Goal: Use online tool/utility: Utilize a website feature to perform a specific function

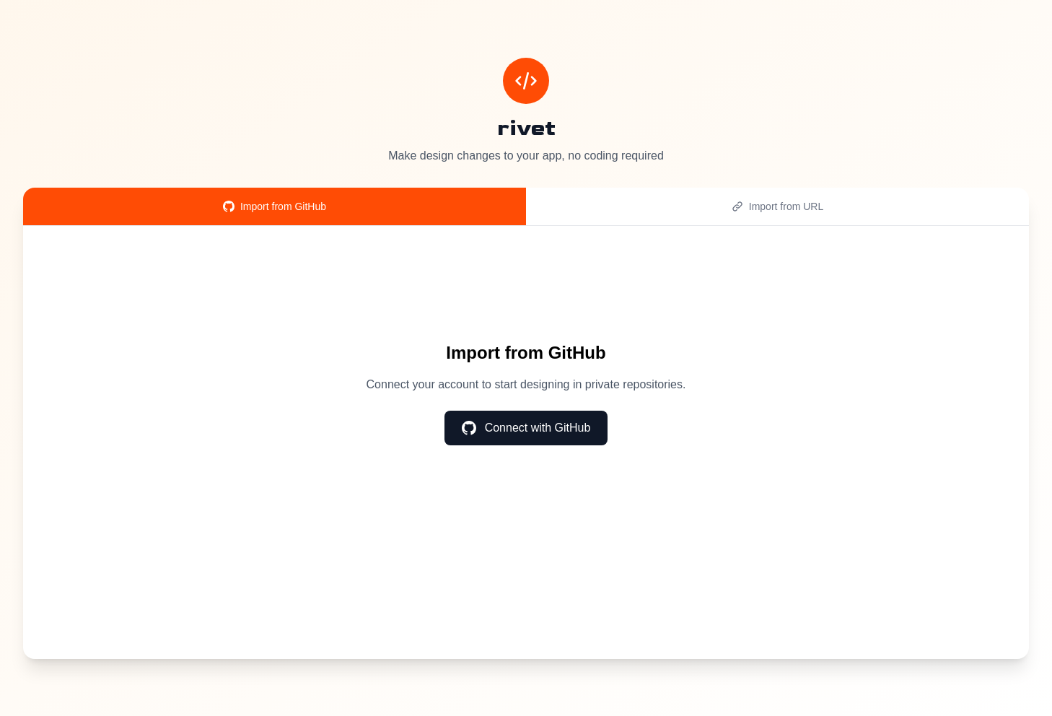
click at [575, 421] on button "Connect with GitHub" at bounding box center [527, 428] width 164 height 35
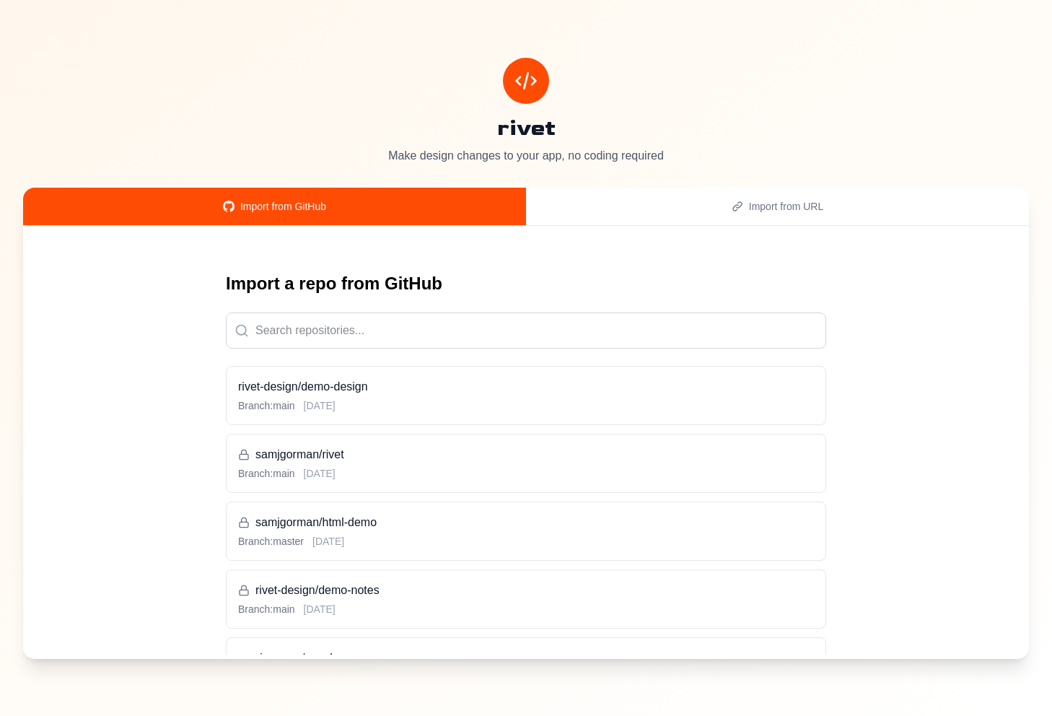
click at [440, 396] on div "rivet-design/demo-design Branch: main [DATE]" at bounding box center [526, 395] width 576 height 35
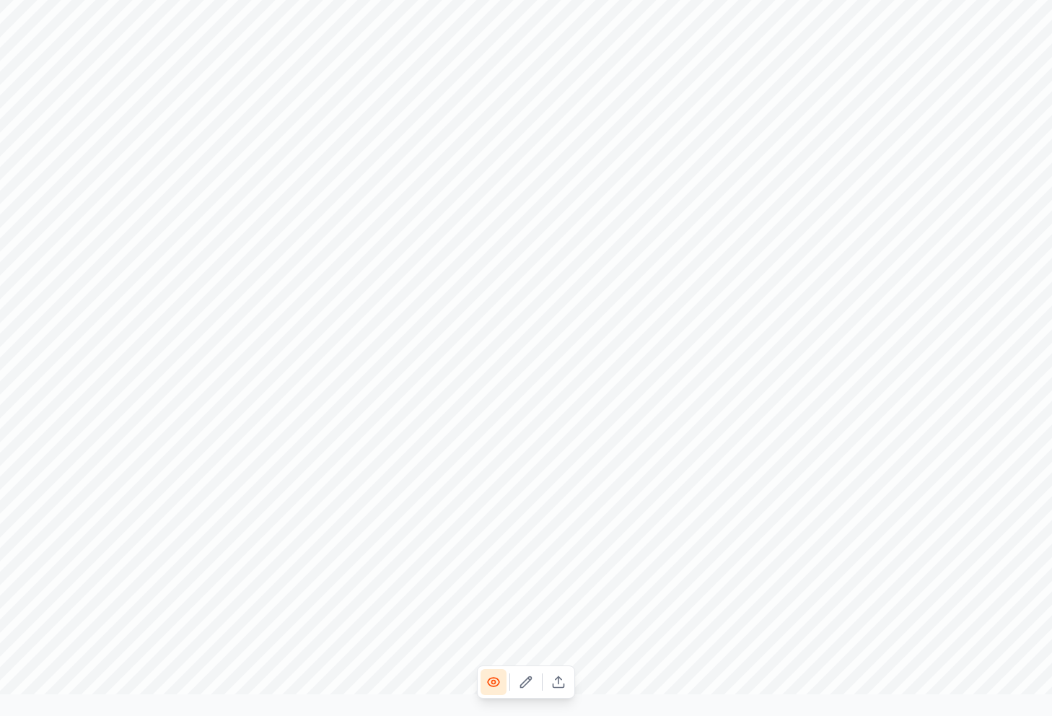
click at [533, 688] on button at bounding box center [526, 682] width 26 height 26
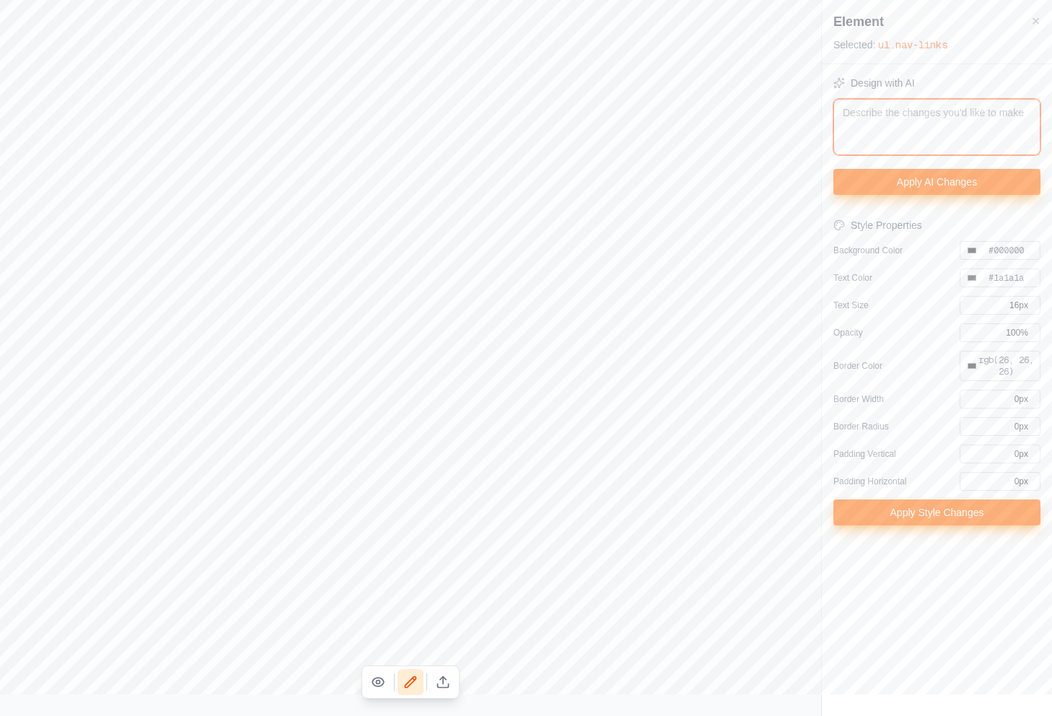
click at [887, 106] on textarea at bounding box center [936, 127] width 207 height 56
type textarea "a"
type input "#000000"
type textarea "ad"
type input "#000000"
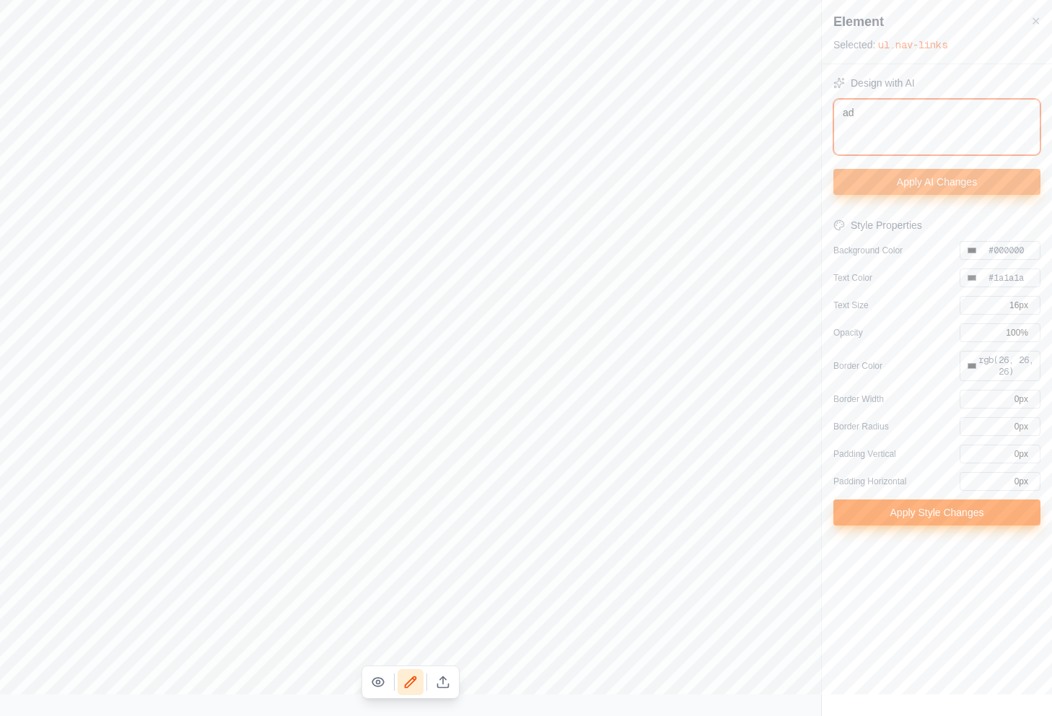
type textarea "add"
type input "#000000"
type textarea "add"
type input "#000000"
type textarea "add a"
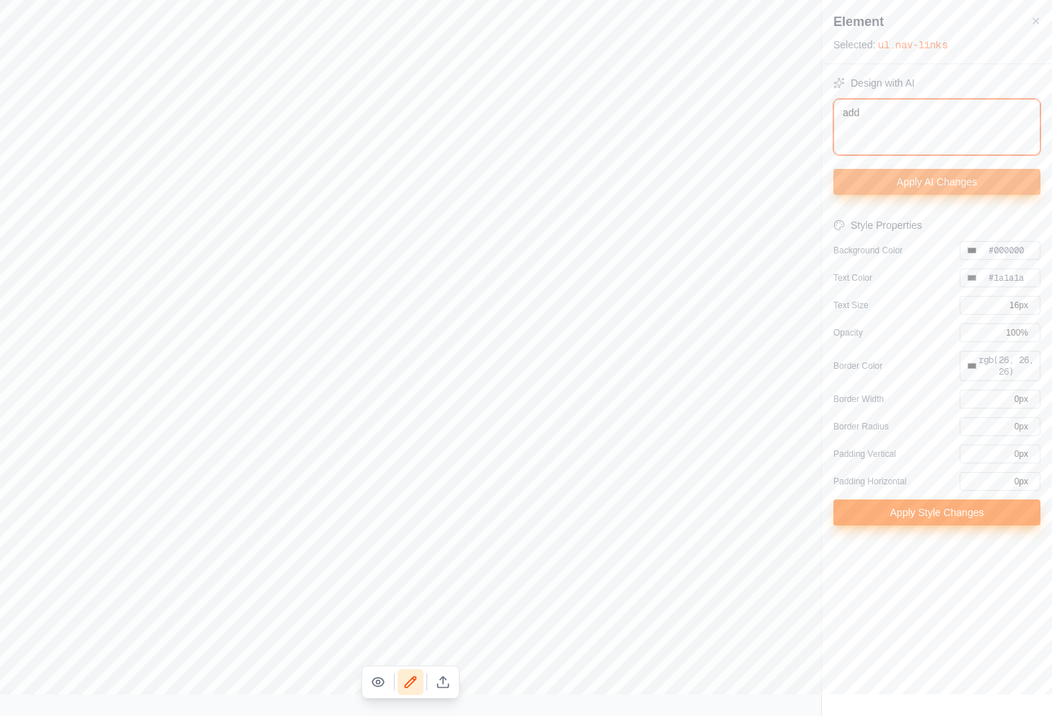
type input "#000000"
type textarea "add a"
type input "#000000"
type textarea "add a r"
type input "#000000"
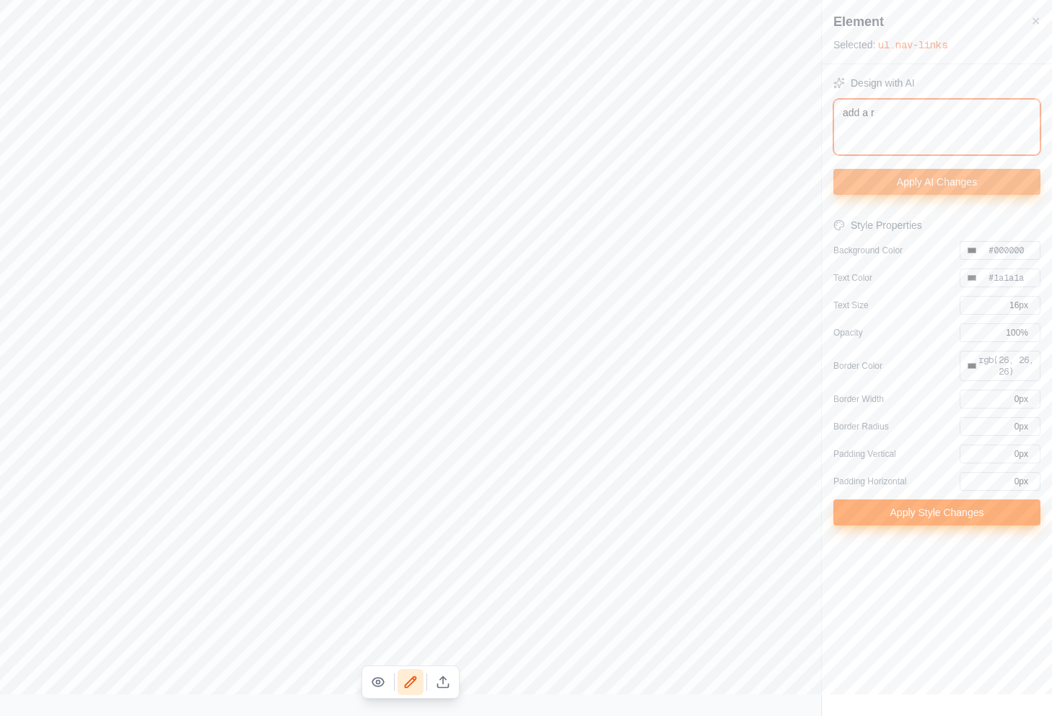
type textarea "add a re"
type input "#000000"
type textarea "add a red"
type input "#000000"
type textarea "add a red"
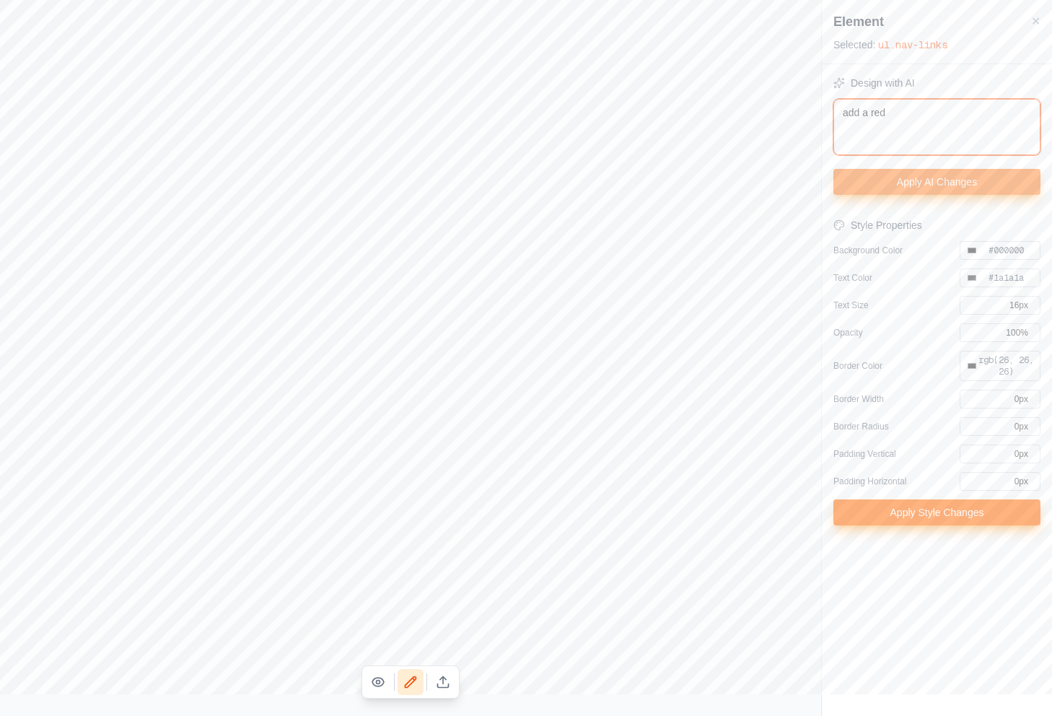
type input "#000000"
type textarea "add a red b"
type input "#000000"
type textarea "add a red bo"
type input "#000000"
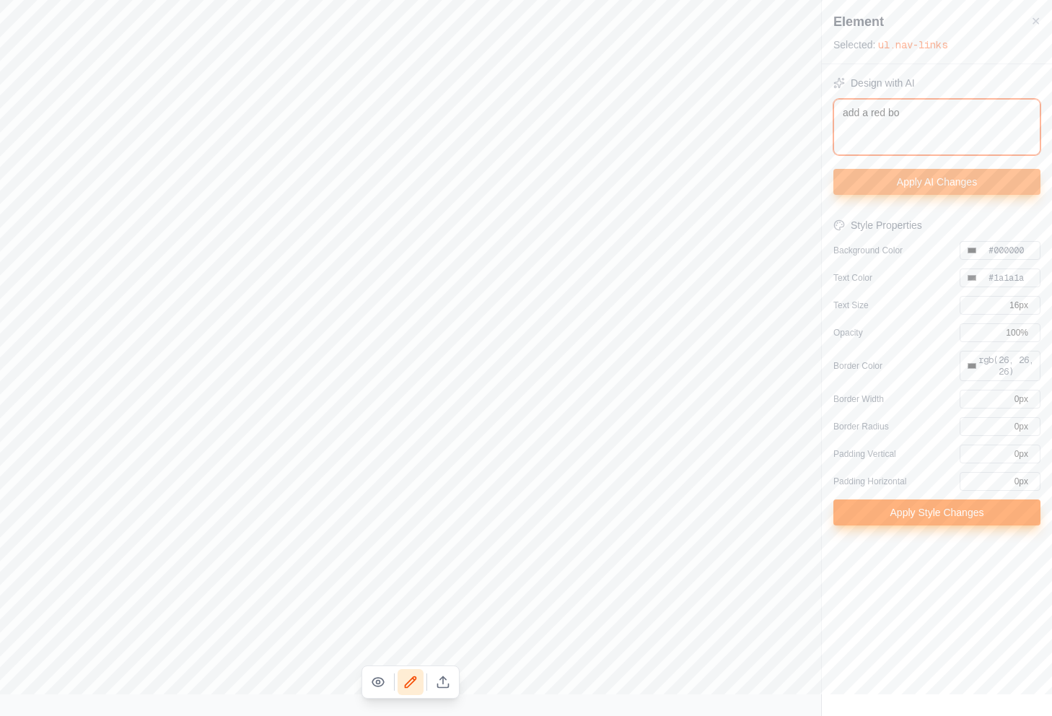
type textarea "add a red bor"
type input "#000000"
type textarea "add a red bord"
type input "#000000"
type textarea "add a red borde"
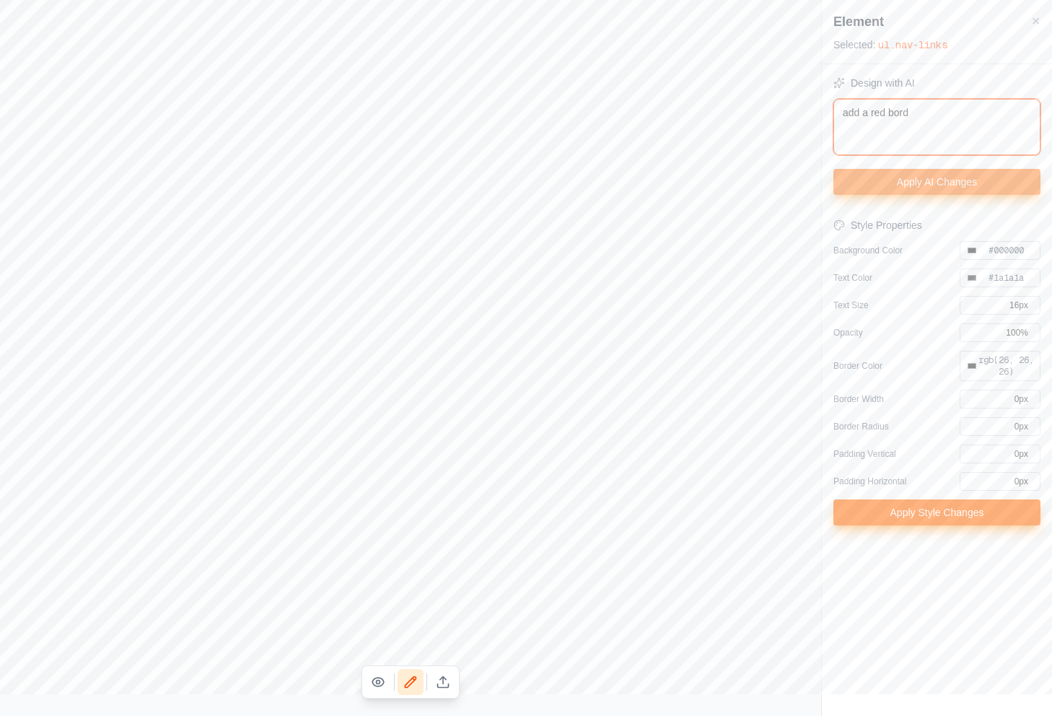
type input "#000000"
type textarea "add a red border"
type input "#000000"
type textarea "add a red border"
click at [916, 193] on button "Apply AI Changes" at bounding box center [936, 182] width 207 height 26
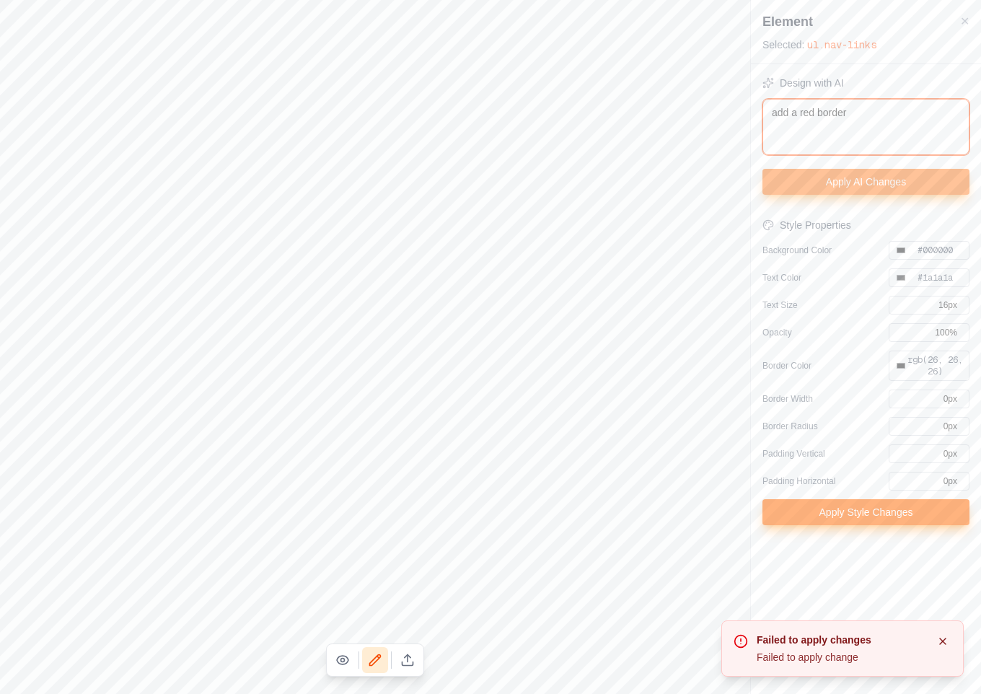
click at [873, 117] on textarea "add a red border" at bounding box center [866, 127] width 207 height 56
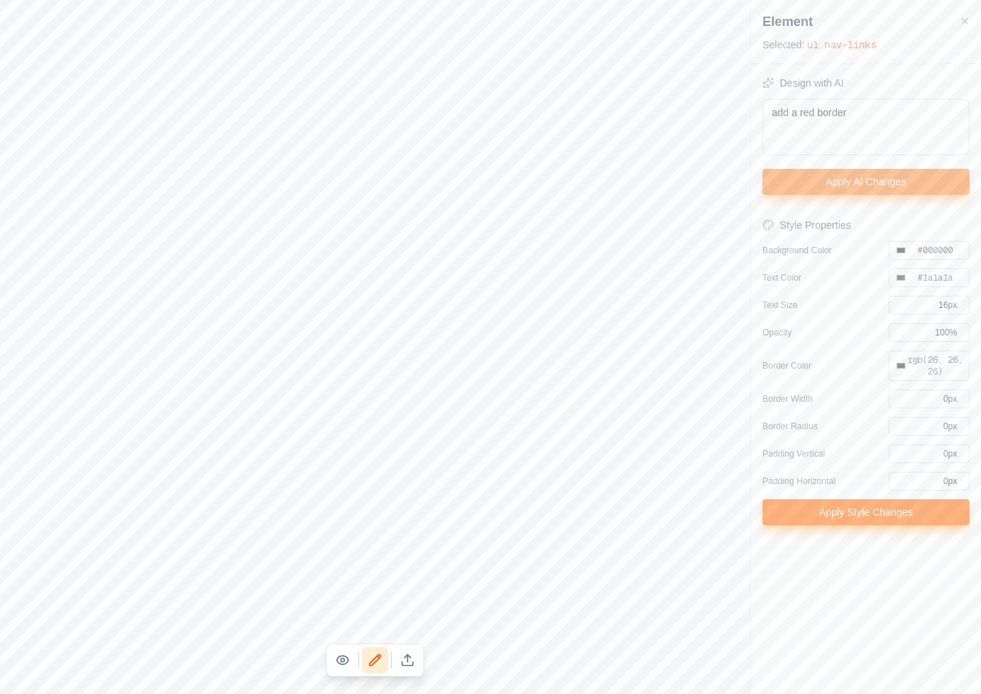
click at [849, 188] on button "Apply AI Changes" at bounding box center [866, 182] width 207 height 26
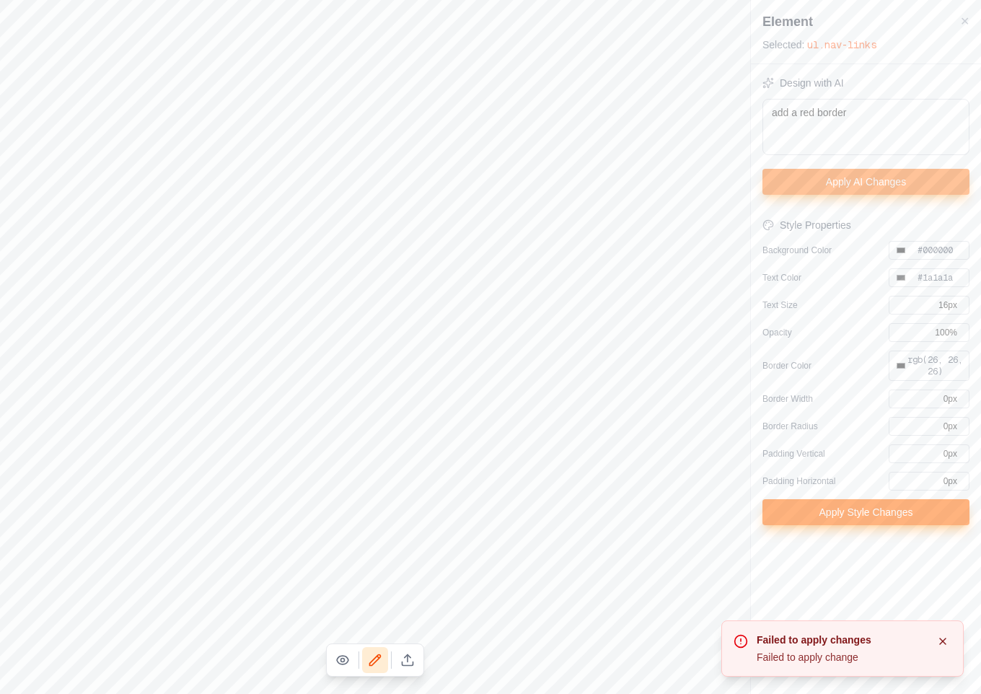
type input "#000000"
